Goal: Task Accomplishment & Management: Complete application form

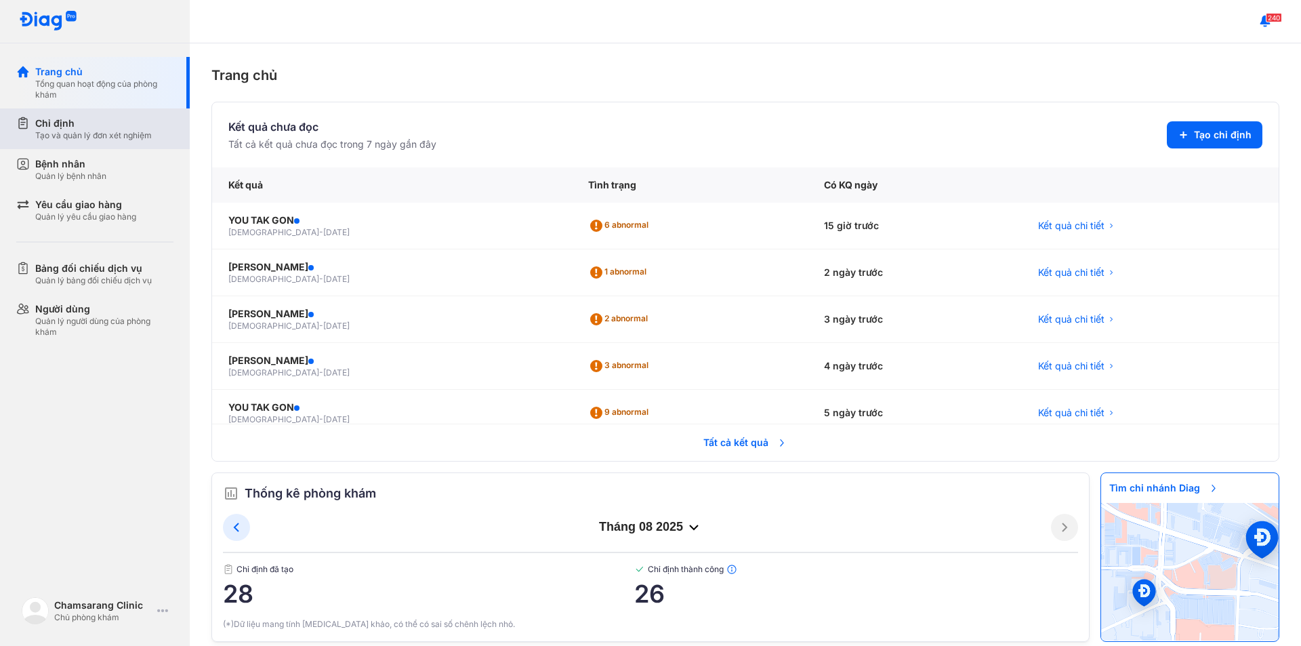
click at [115, 130] on div "Tạo và quản lý đơn xét nghiệm" at bounding box center [93, 135] width 117 height 11
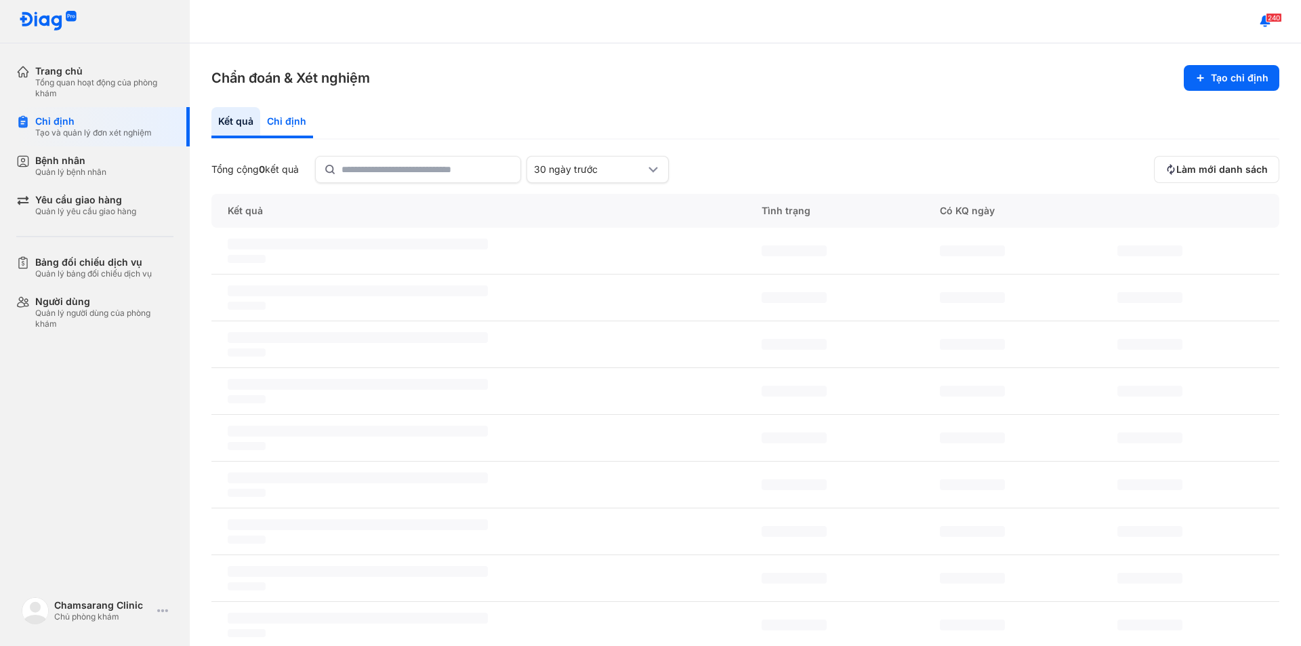
click at [277, 121] on div "Chỉ định" at bounding box center [286, 122] width 53 height 31
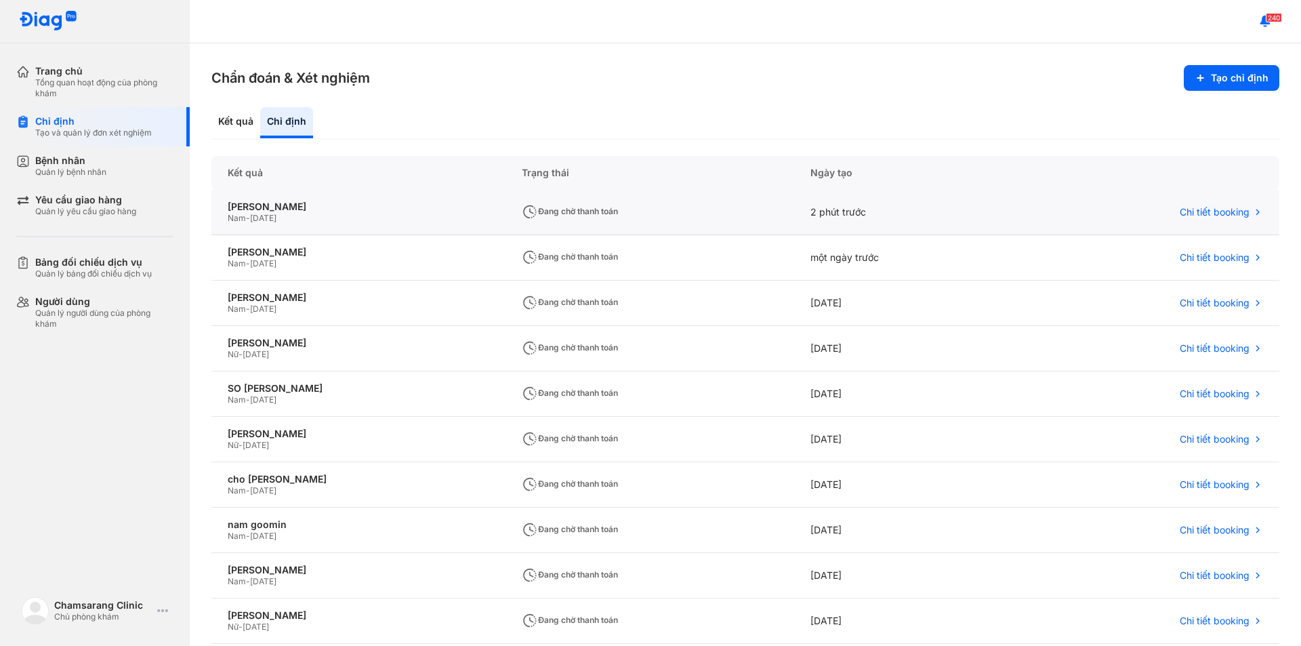
click at [392, 213] on div "Nam - [DATE]" at bounding box center [359, 218] width 262 height 11
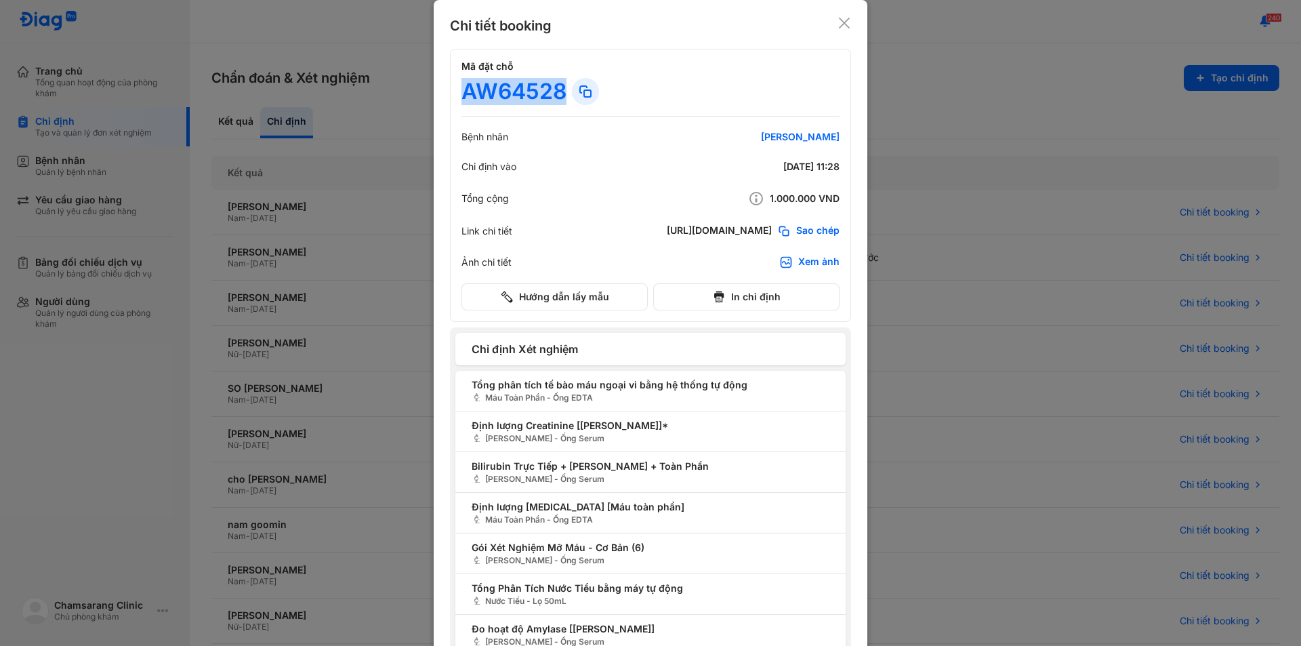
drag, startPoint x: 459, startPoint y: 93, endPoint x: 558, endPoint y: 89, distance: 99.0
click at [559, 88] on div "AW64528" at bounding box center [513, 91] width 105 height 27
copy div "AW64528"
click at [844, 20] on icon at bounding box center [845, 23] width 14 height 14
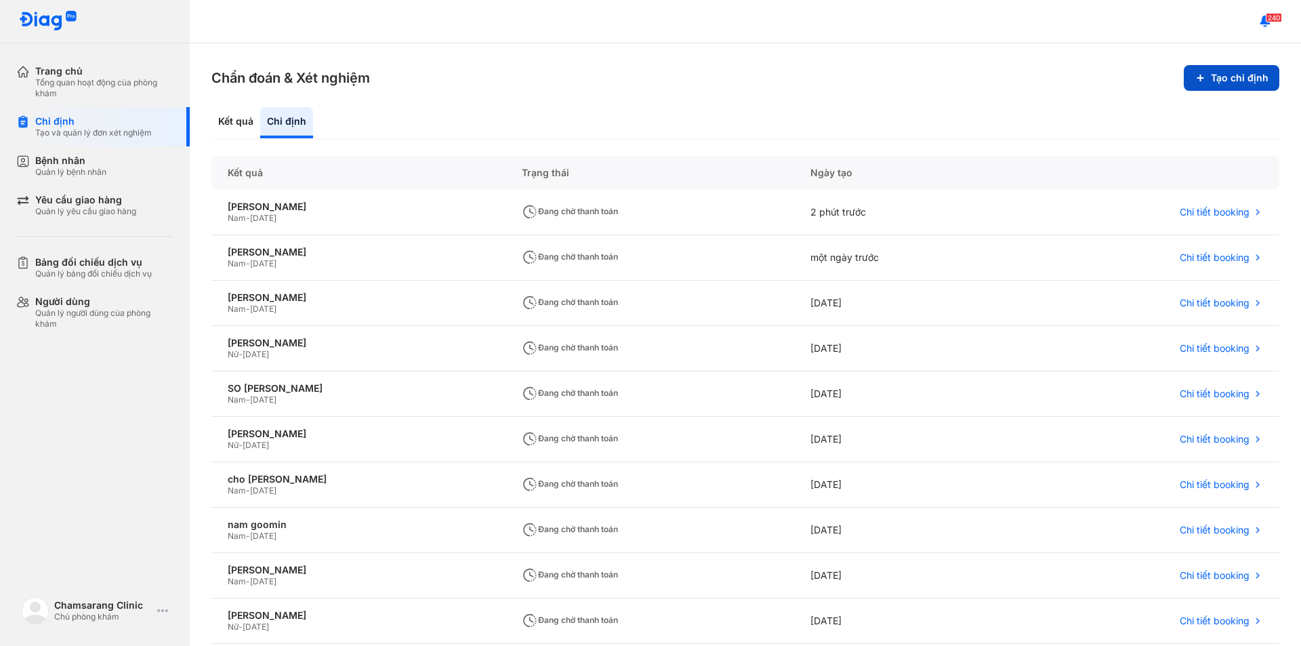
click at [1214, 90] on button "Tạo chỉ định" at bounding box center [1232, 78] width 96 height 26
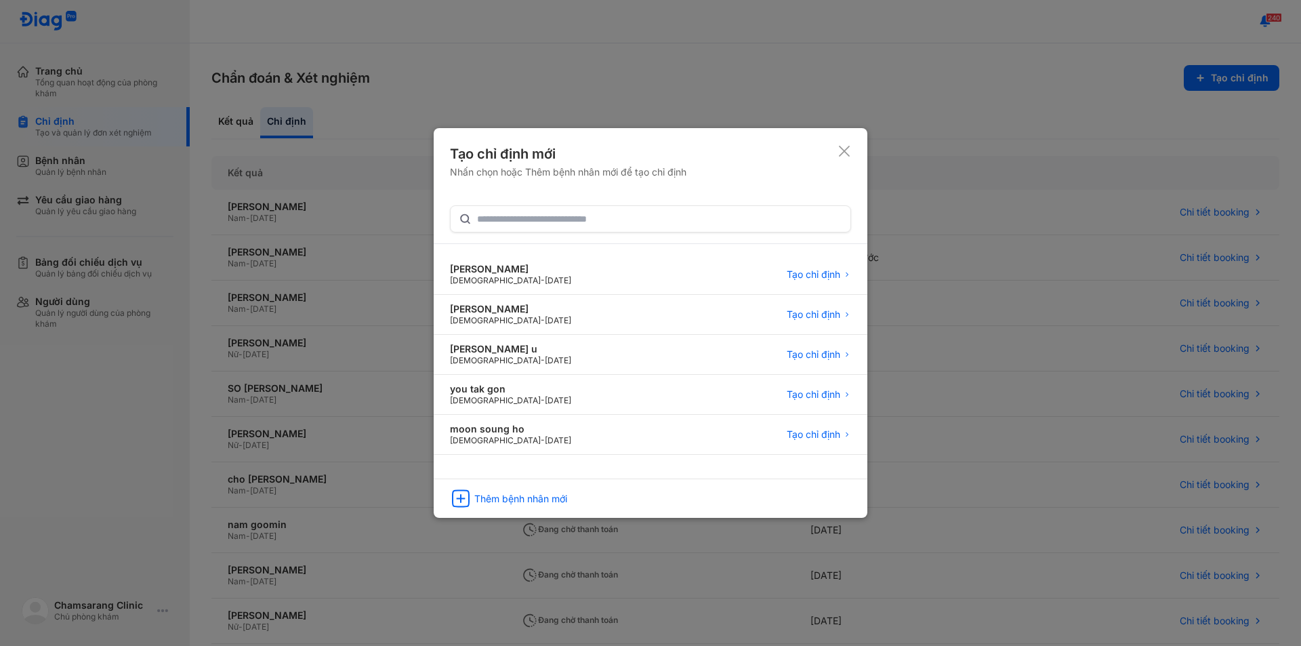
click at [842, 142] on div "Tạo chỉ định mới Nhấn chọn hoặc [PERSON_NAME] bệnh nhân mới để tạo chỉ định [PE…" at bounding box center [651, 323] width 434 height 390
click at [848, 153] on icon at bounding box center [845, 151] width 14 height 14
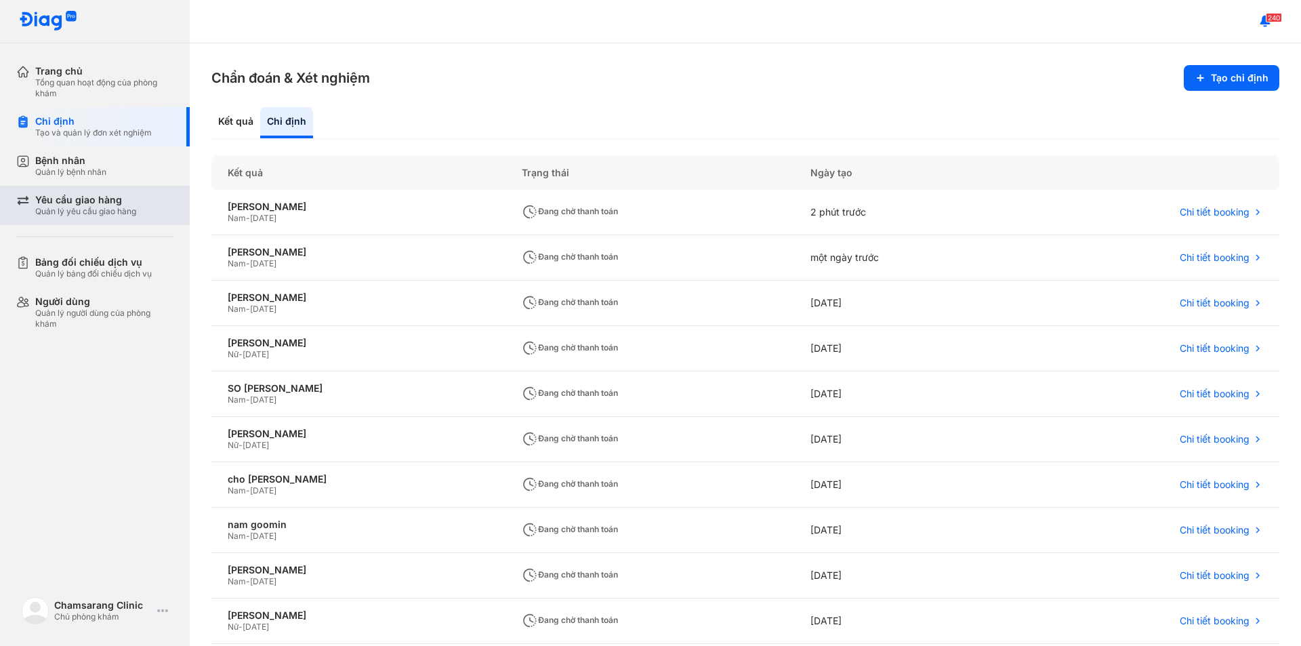
click at [37, 199] on div "Yêu cầu giao hàng" at bounding box center [85, 200] width 101 height 12
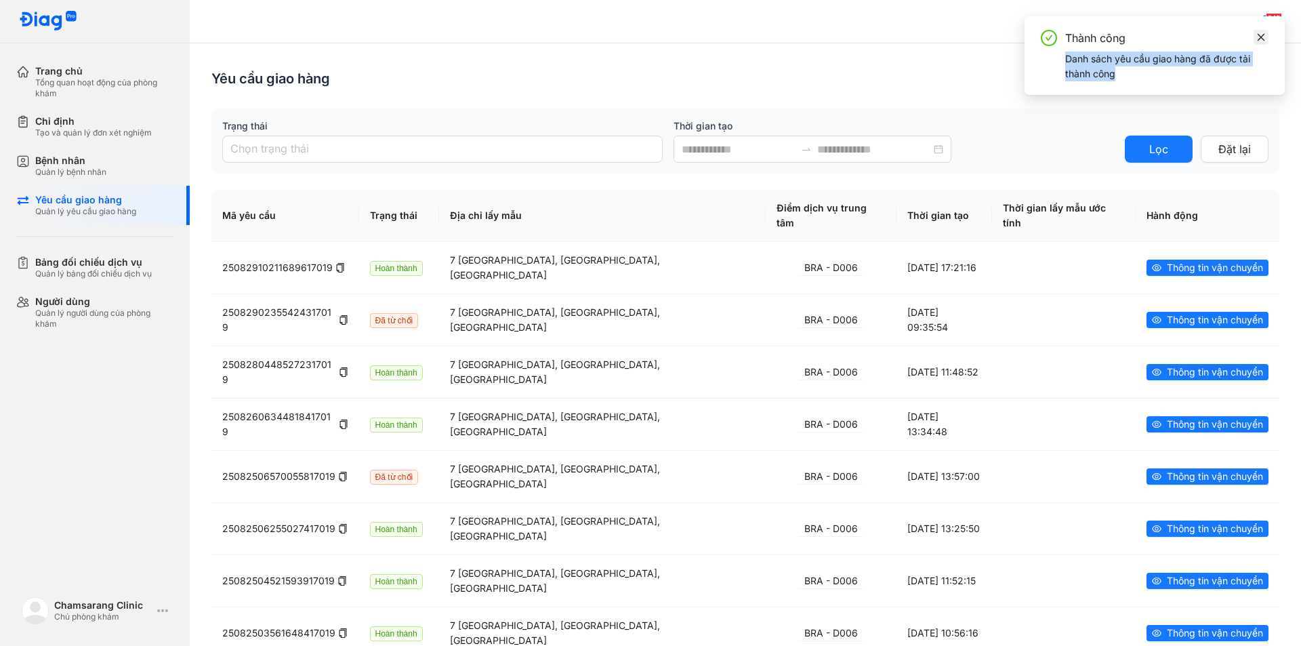
click at [1255, 41] on div "Thành công Danh sách yêu cầu giao hàng đã được tải thành công" at bounding box center [1155, 55] width 260 height 79
click at [1256, 39] on icon "close" at bounding box center [1260, 37] width 9 height 9
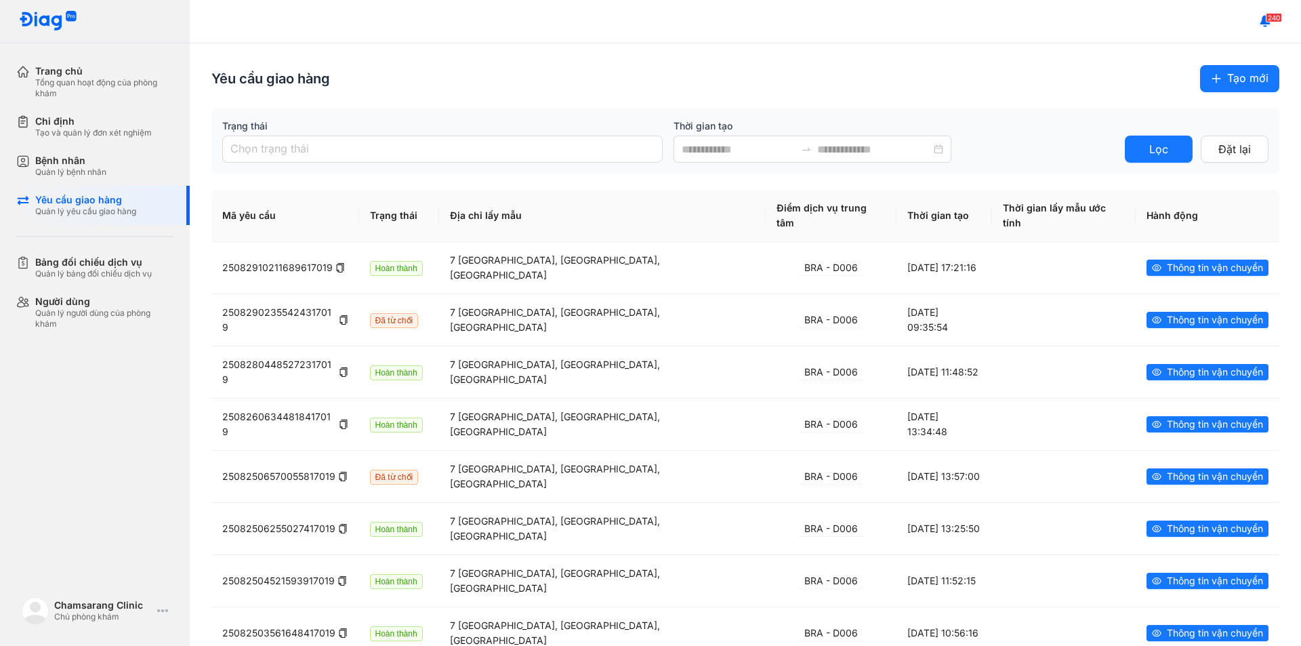
click at [1232, 83] on span "Tạo mới" at bounding box center [1247, 78] width 41 height 17
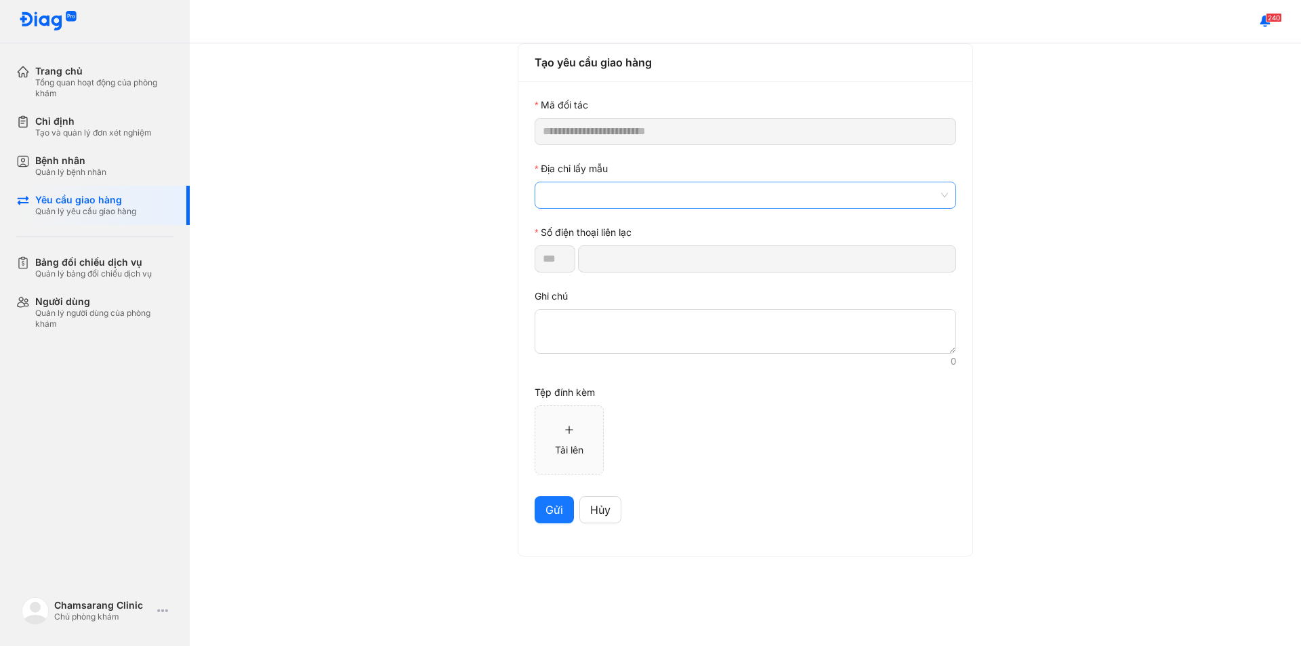
click at [613, 190] on span at bounding box center [745, 195] width 405 height 26
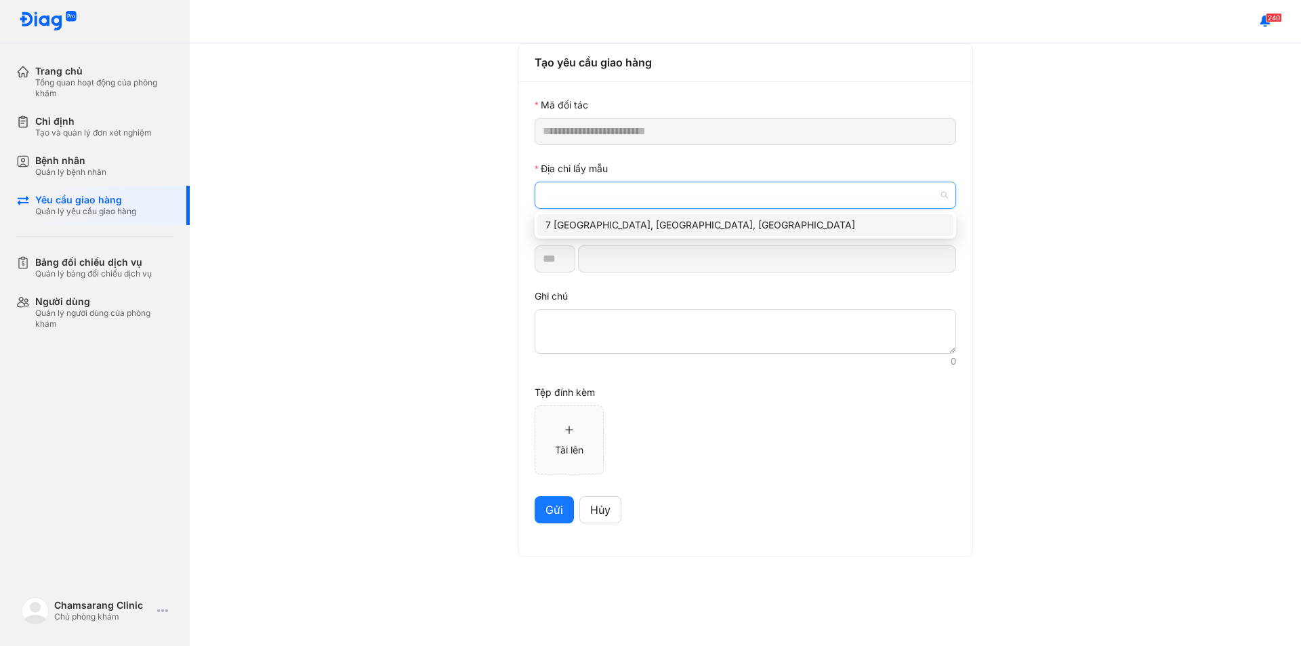
click at [609, 230] on div "7 [GEOGRAPHIC_DATA], [GEOGRAPHIC_DATA], [GEOGRAPHIC_DATA]" at bounding box center [745, 225] width 400 height 15
type input "*********"
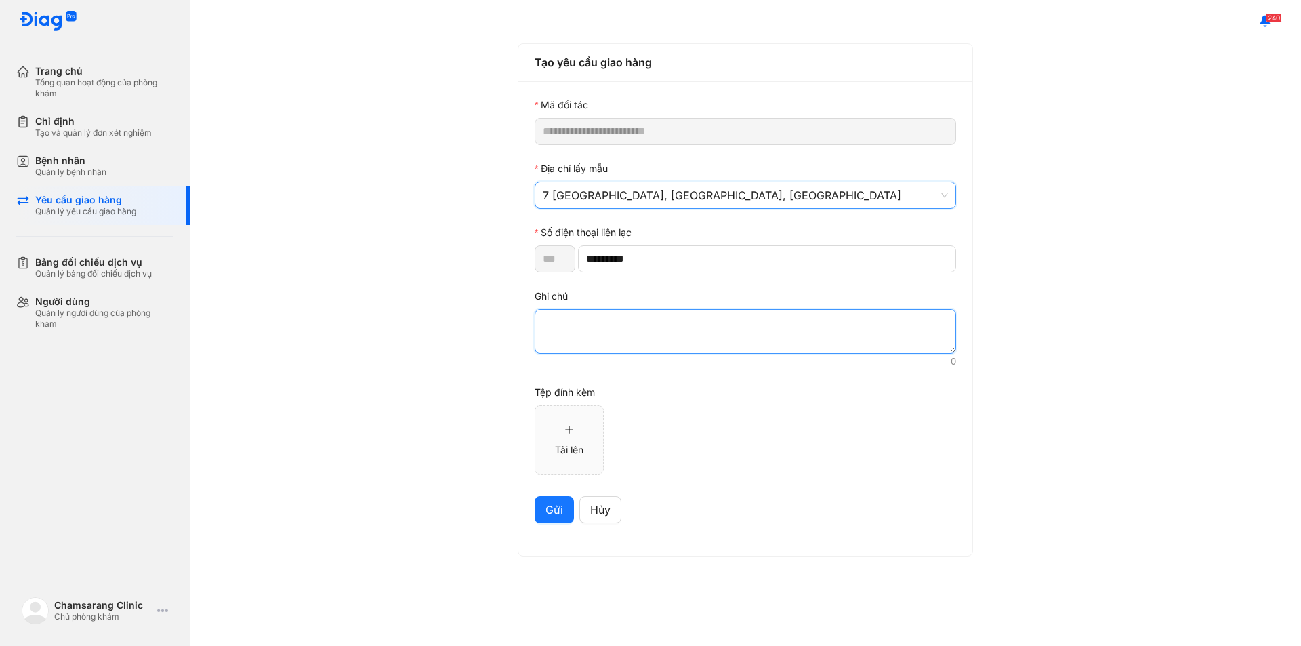
click at [613, 337] on textarea at bounding box center [745, 331] width 421 height 45
paste textarea "*******"
type textarea "*******"
click at [550, 512] on span "Gửi" at bounding box center [554, 509] width 18 height 17
